Goal: Check status: Check status

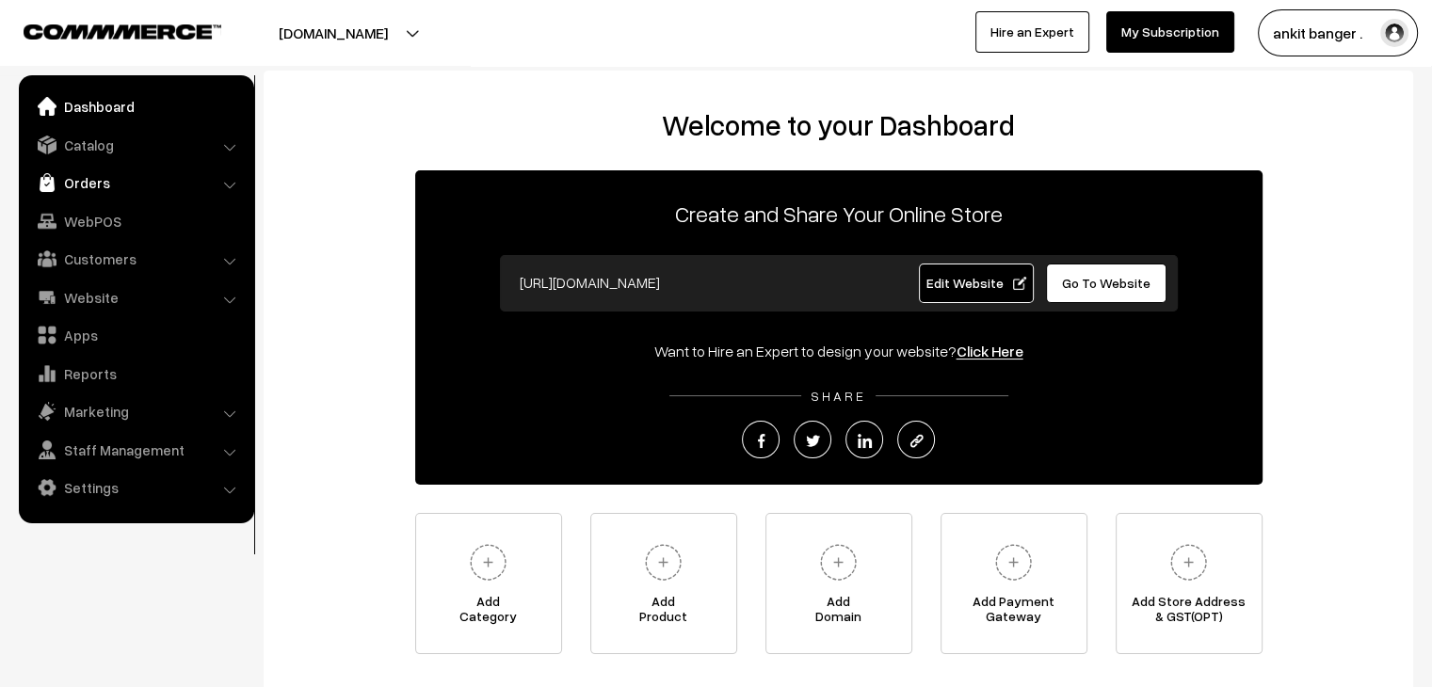
click at [98, 189] on link "Orders" at bounding box center [136, 183] width 224 height 34
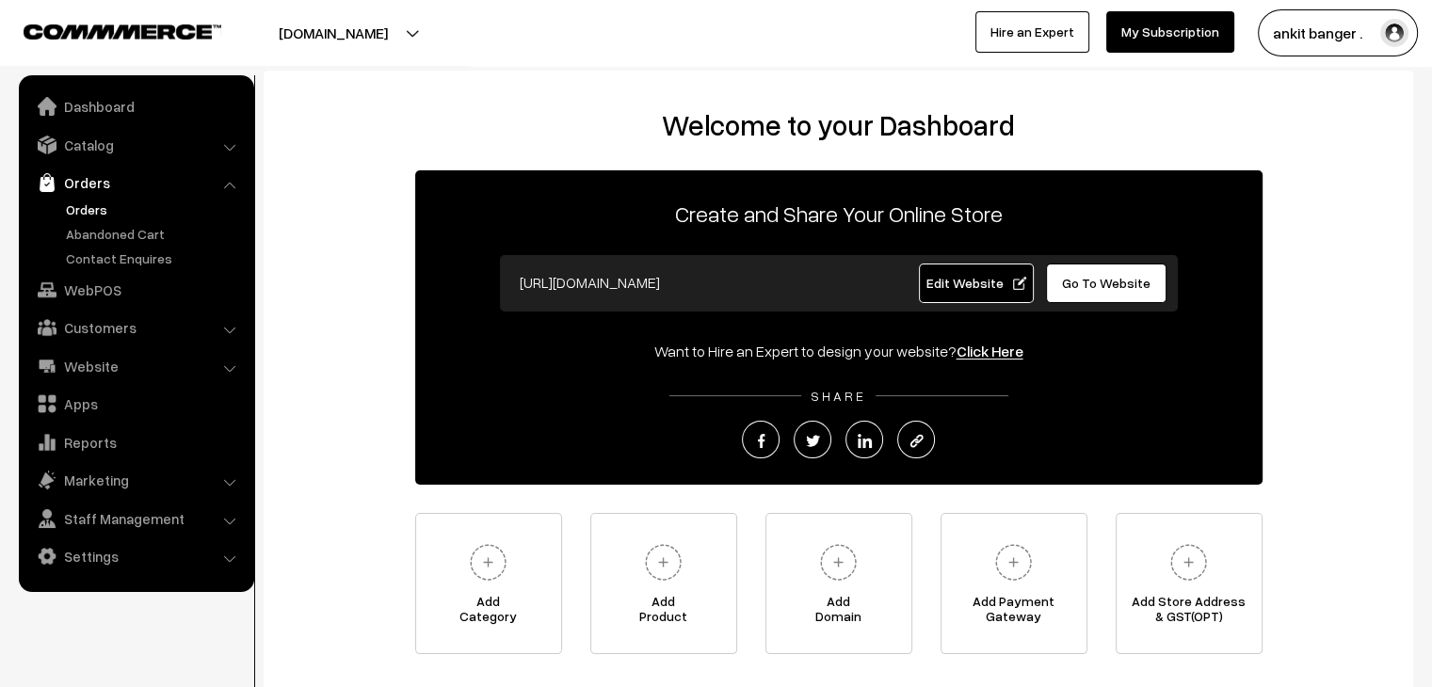
click at [98, 204] on link "Orders" at bounding box center [154, 210] width 186 height 20
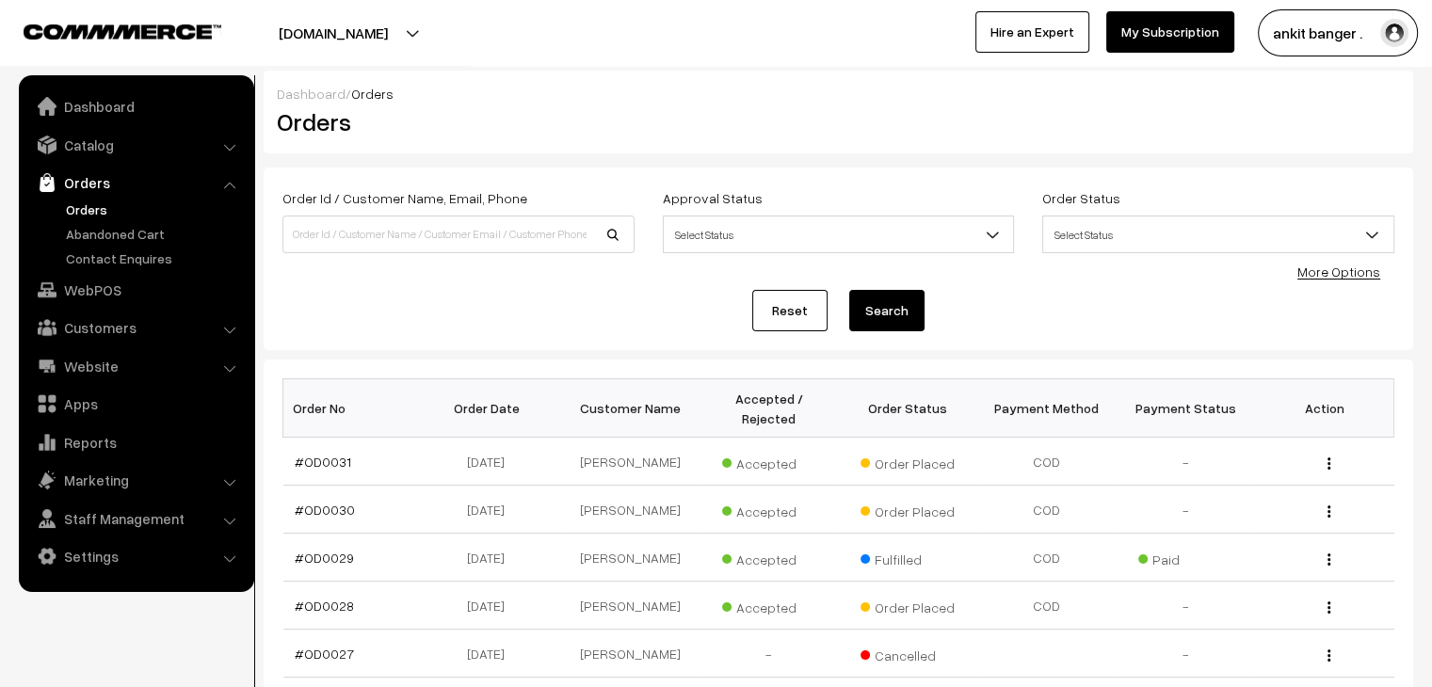
scroll to position [94, 0]
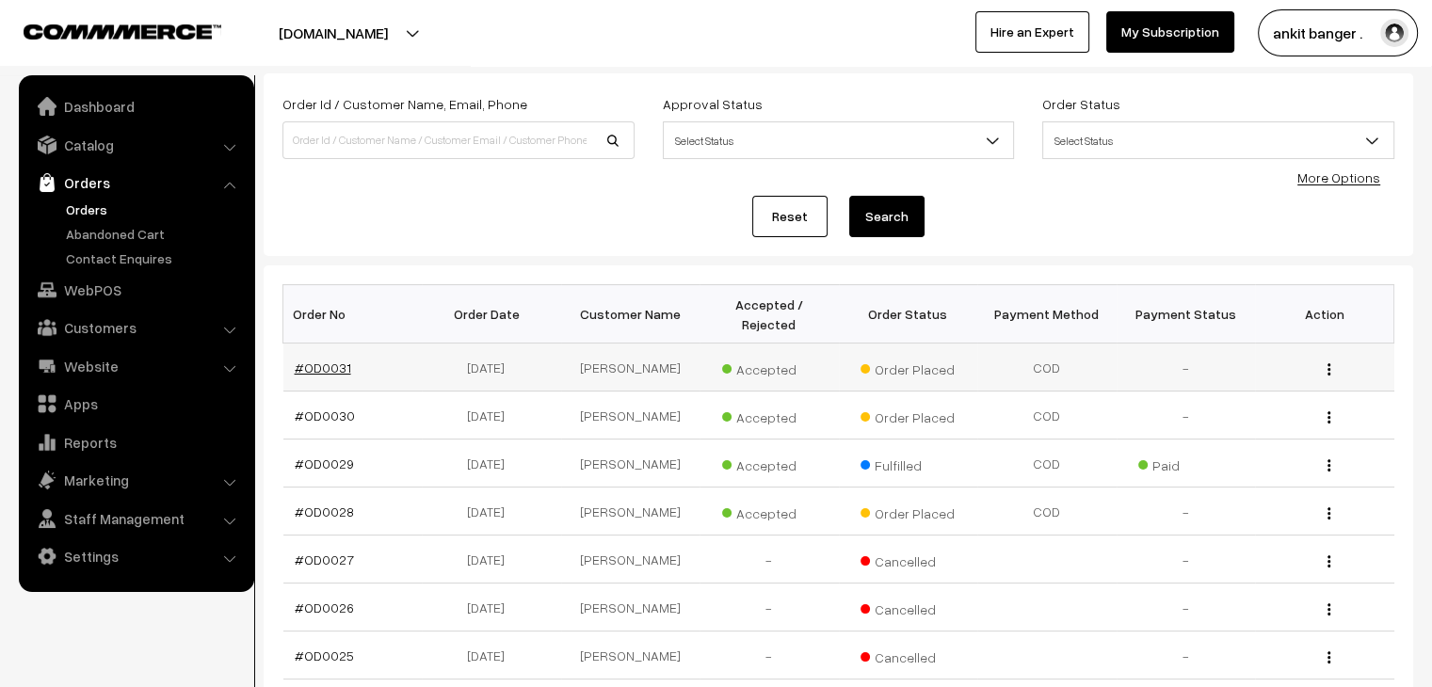
click at [326, 360] on link "#OD0031" at bounding box center [323, 368] width 57 height 16
